Goal: Transaction & Acquisition: Obtain resource

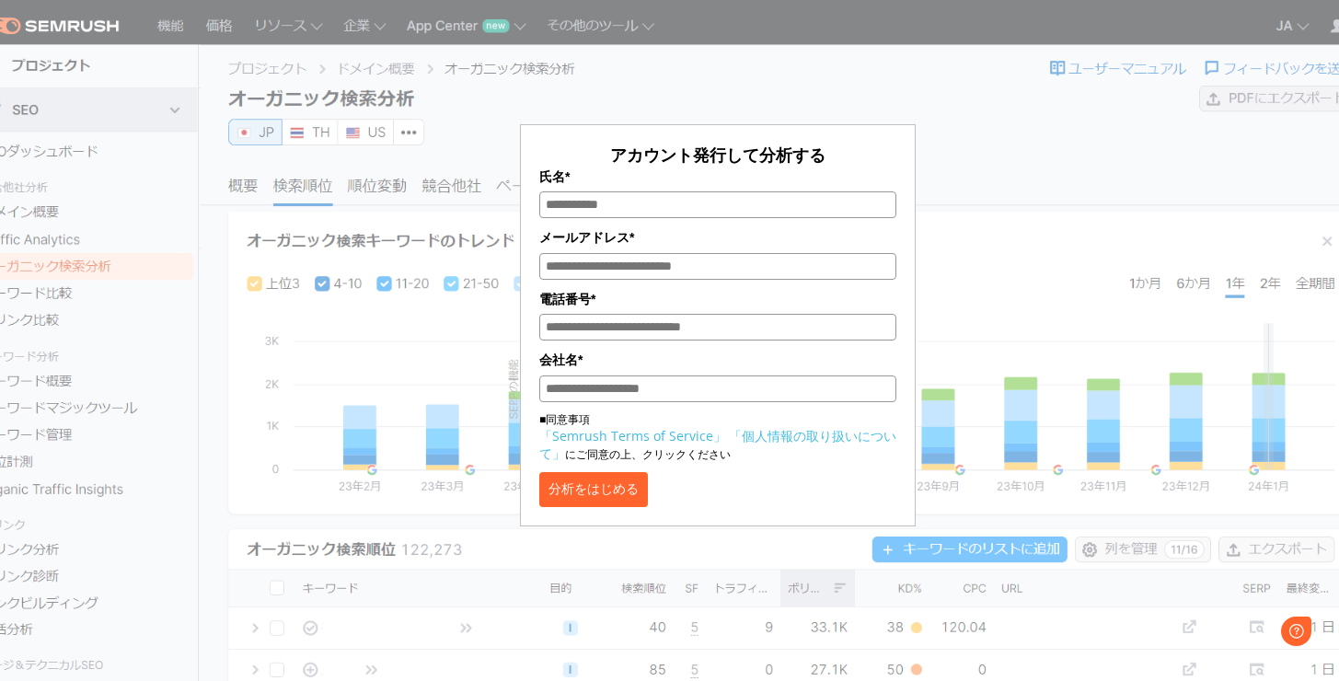
click at [1050, 355] on div "アカウント発行して分析する 氏名* メールアドレス* 電話番号* 会社名* ■同意事項 「Semrush Terms of Service」 「個人情報の取り…" at bounding box center [718, 274] width 920 height 503
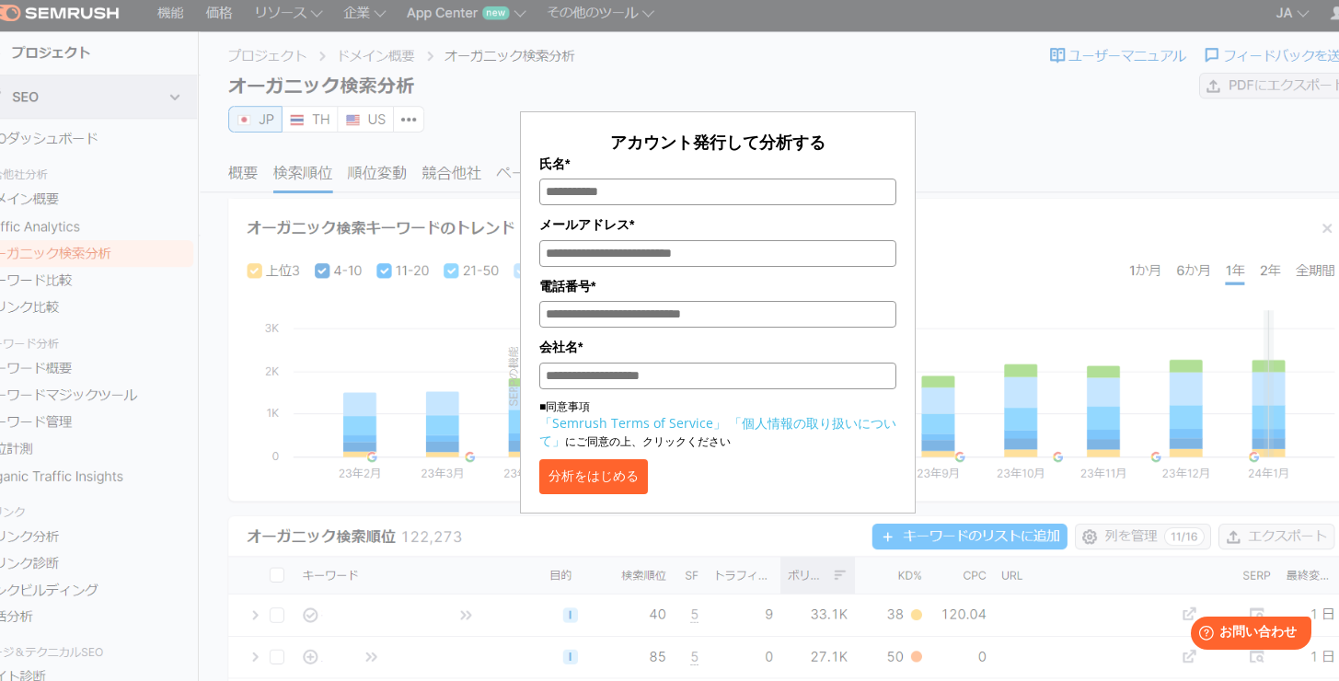
click at [648, 487] on button "分析をはじめる" at bounding box center [593, 476] width 109 height 35
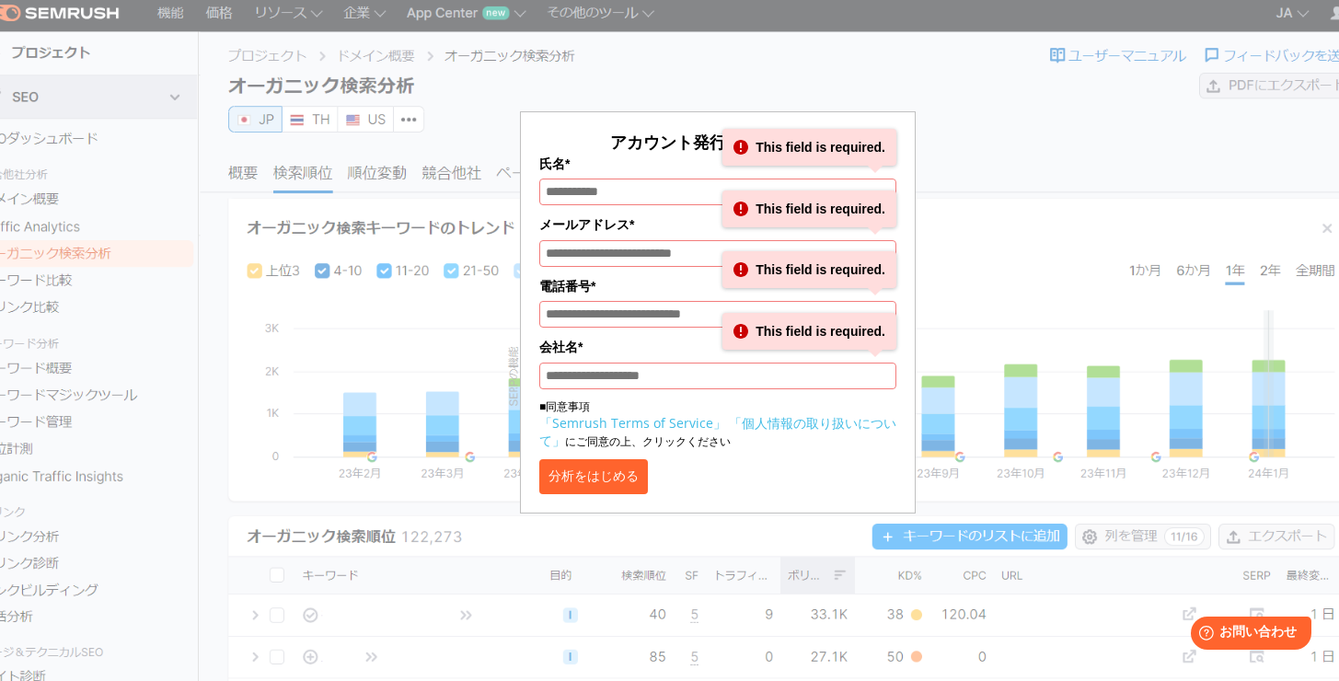
drag, startPoint x: 720, startPoint y: 148, endPoint x: 687, endPoint y: 25, distance: 127.4
click at [720, 129] on form "アカウント発行して分析する 氏名* This field is required. メールアドレス* This field is required. 電話番号…" at bounding box center [718, 312] width 396 height 402
click at [680, 16] on div "アカウント発行して分析する 氏名* This field is required. メールアドレス* This field is required. 電話番号…" at bounding box center [718, 261] width 920 height 503
click at [673, 30] on div "アカウント発行して分析する 氏名* This field is required. メールアドレス* This field is required. 電話番号…" at bounding box center [718, 261] width 920 height 503
click at [1186, 249] on div "アカウント発行して分析する 氏名* This field is required. メールアドレス* This field is required. 電話番号…" at bounding box center [717, 254] width 1067 height 517
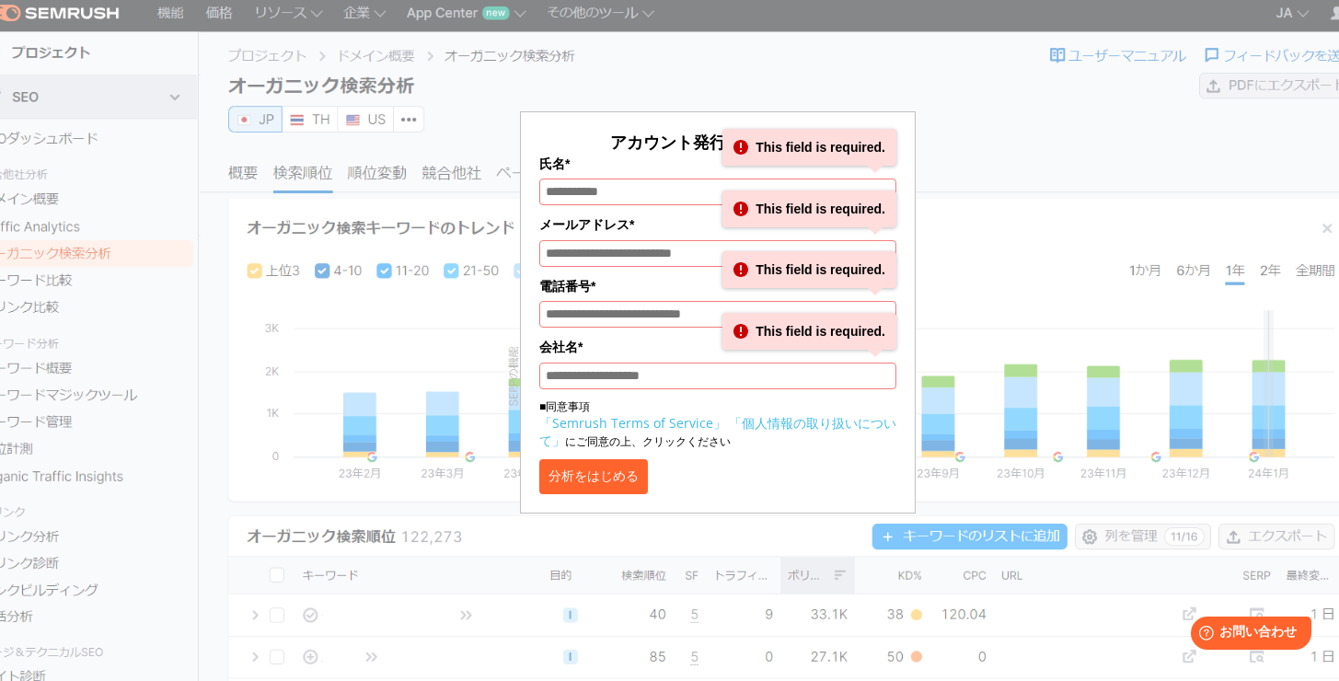
click at [1138, 74] on div "アカウント発行して分析する 氏名* This field is required. メールアドレス* This field is required. 電話番号…" at bounding box center [718, 261] width 920 height 503
click at [1039, 309] on div "アカウント発行して分析する 氏名* This field is required. メールアドレス* This field is required. 電話番号…" at bounding box center [718, 261] width 920 height 503
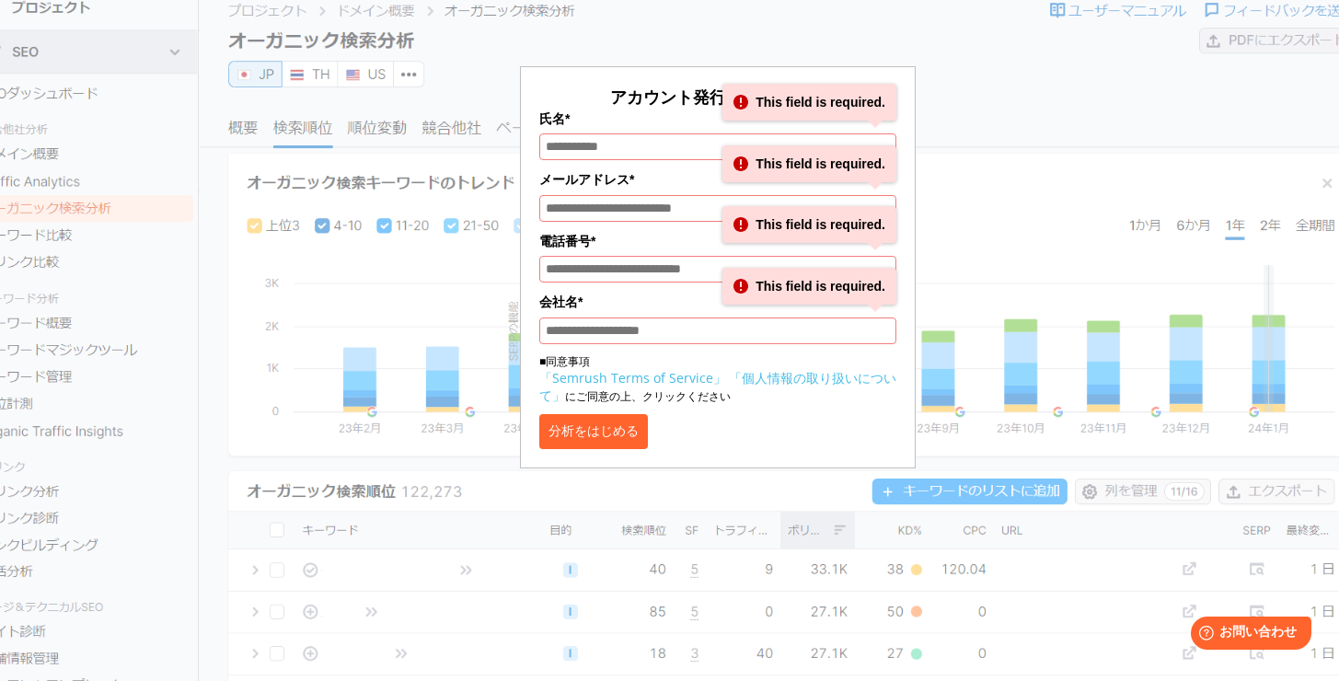
scroll to position [341, 0]
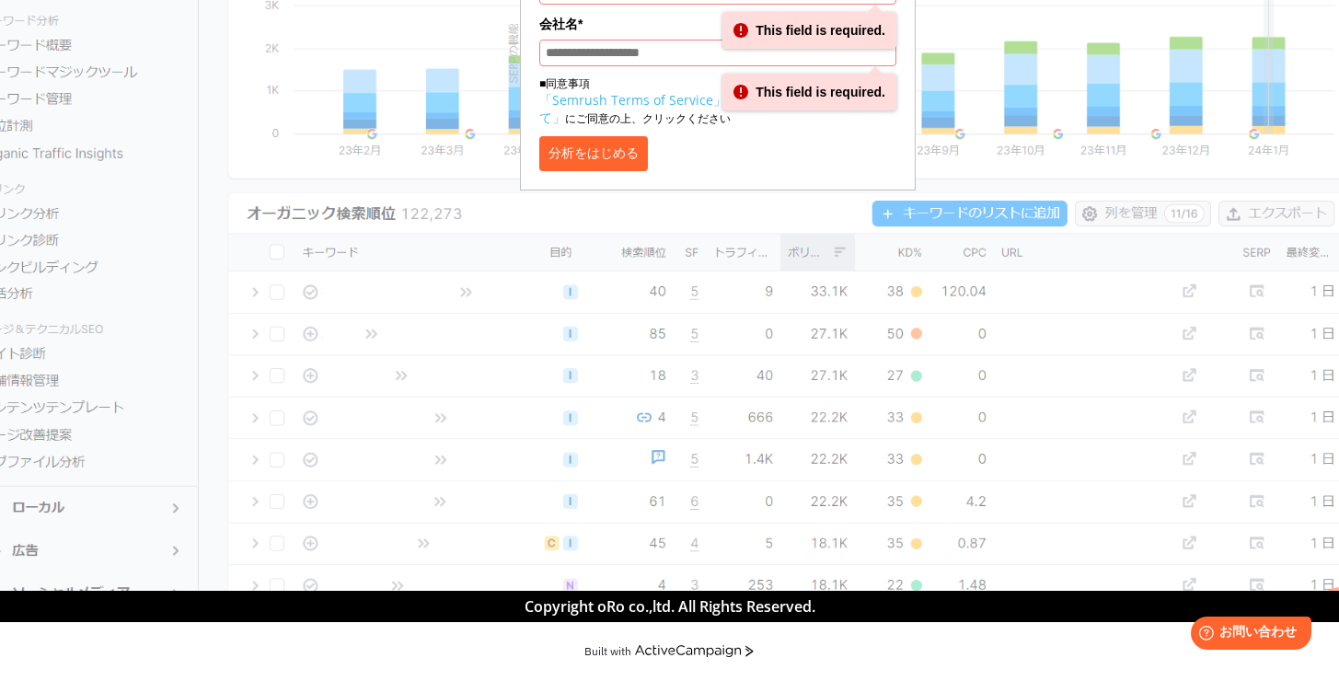
click at [962, 380] on section "アカウント発行して分析する 氏名* This field is required. メールアドレス* This field is required. 電話番号…" at bounding box center [669, 127] width 1339 height 927
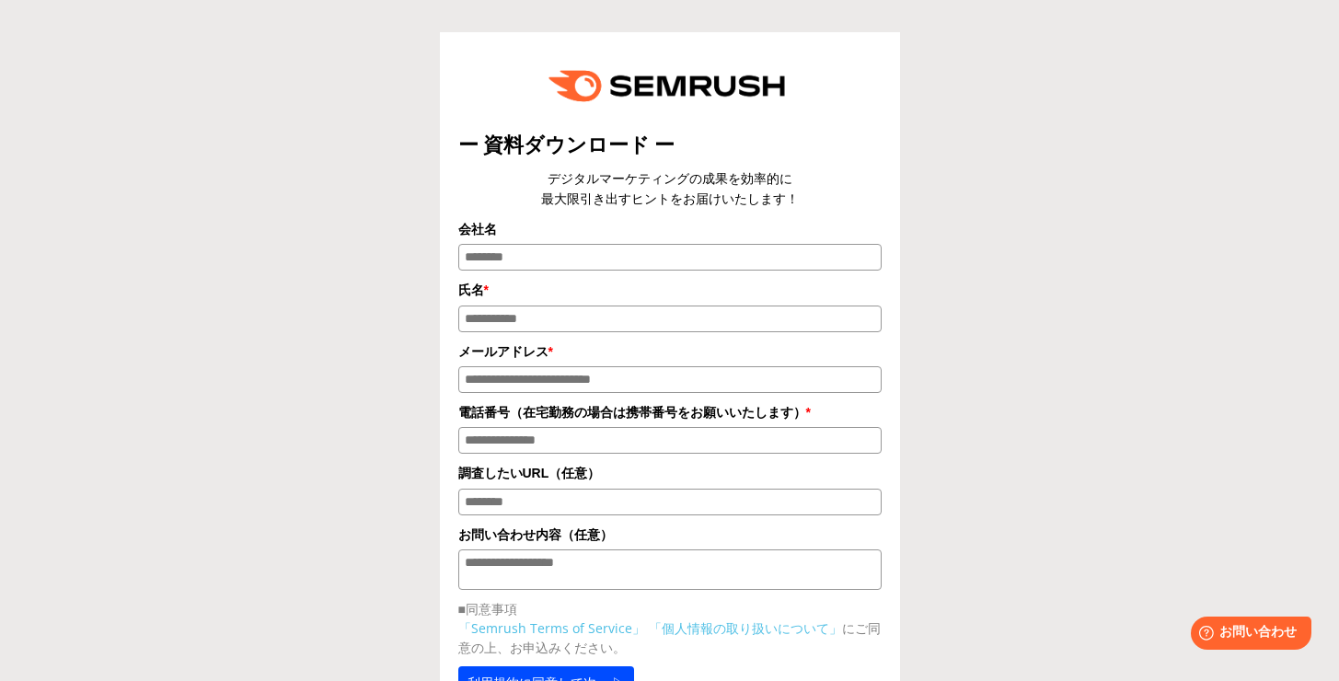
click at [935, 202] on div "ー 資料ダウンロード ー デジタルマーケティングの成果を効率的に 最大限引き出すヒントをお届けいたします！ 会社名 氏名 * * *" at bounding box center [670, 408] width 736 height 753
